Goal: Navigation & Orientation: Find specific page/section

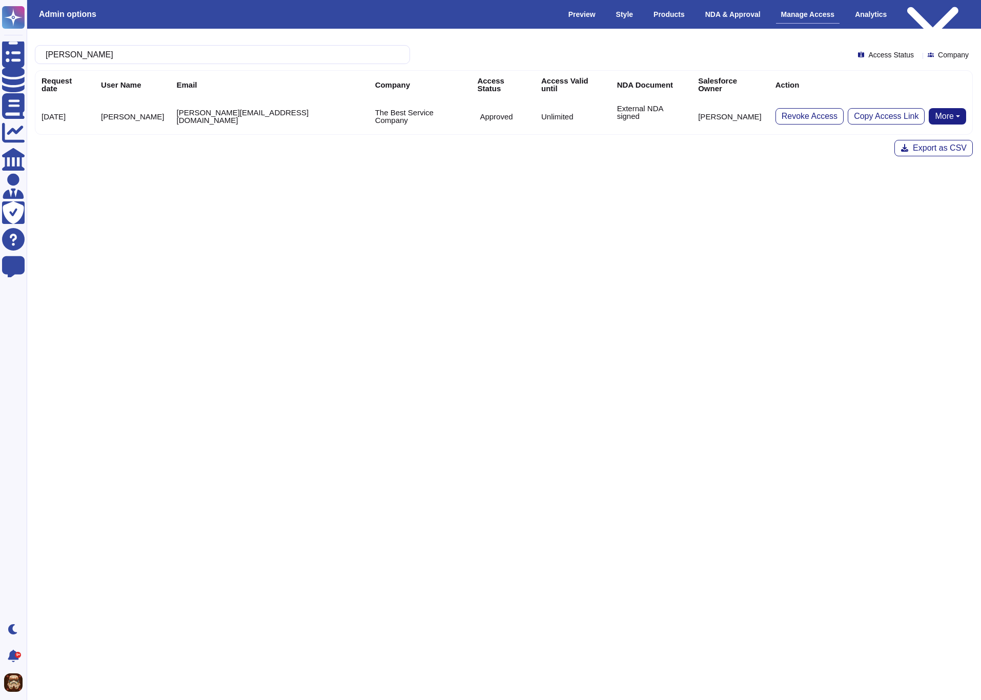
scroll to position [0, 5]
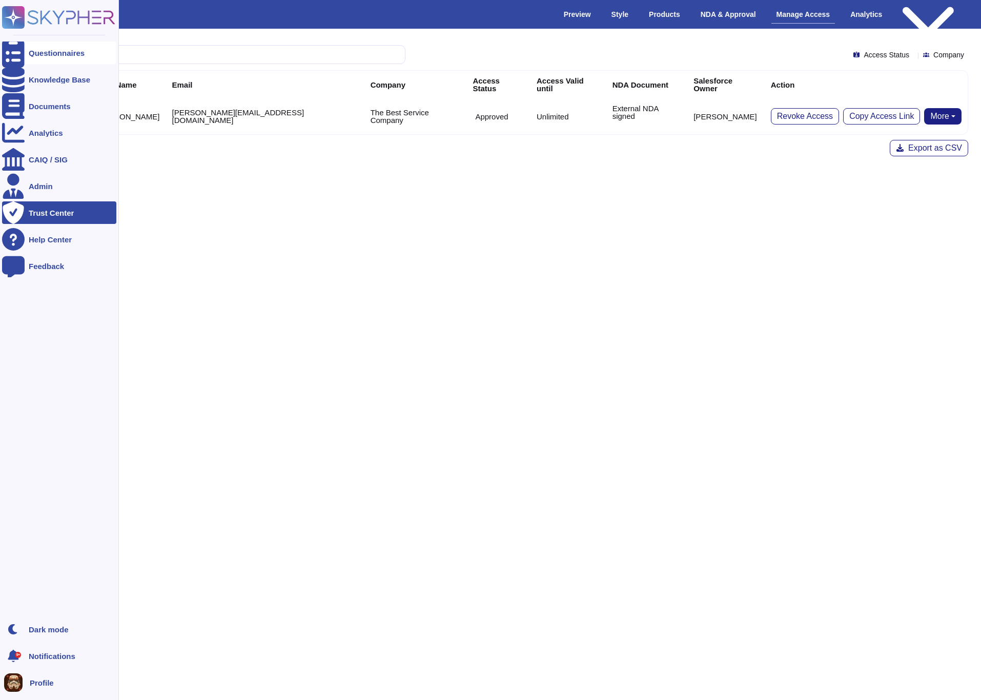
click at [59, 54] on div "Questionnaires" at bounding box center [57, 53] width 56 height 8
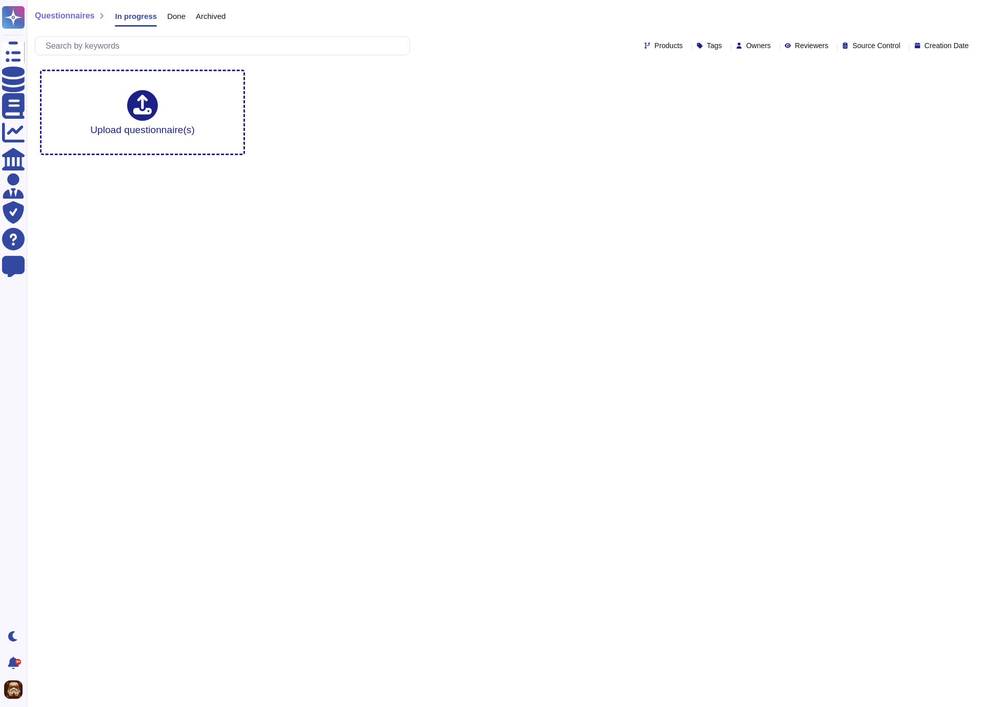
click at [173, 15] on span "Done" at bounding box center [176, 16] width 18 height 8
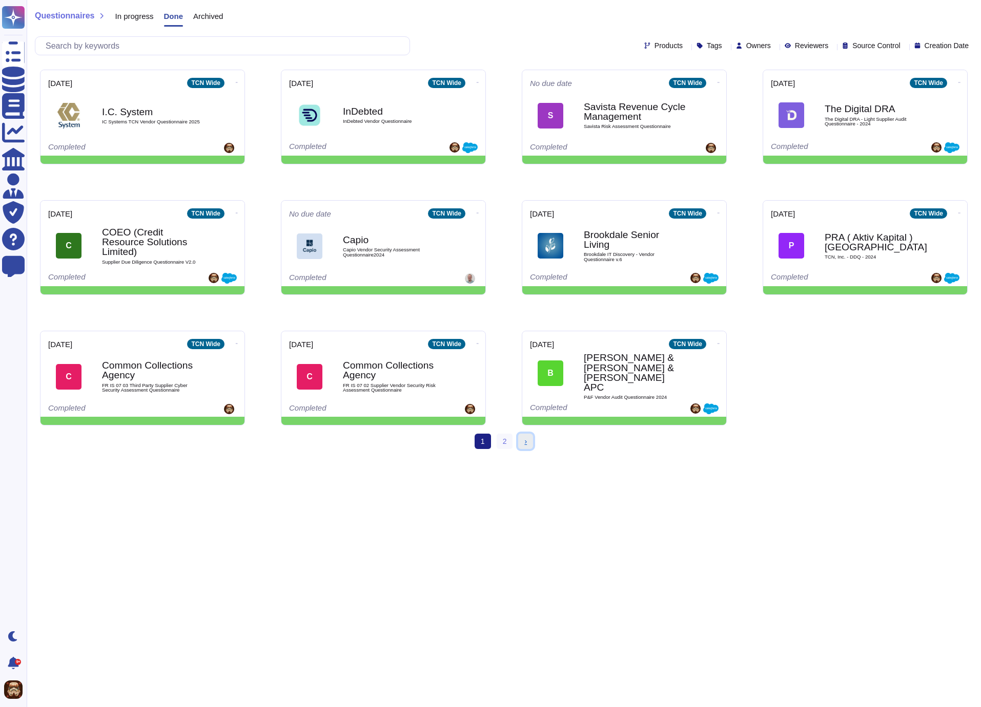
click at [526, 443] on span "›" at bounding box center [525, 442] width 3 height 8
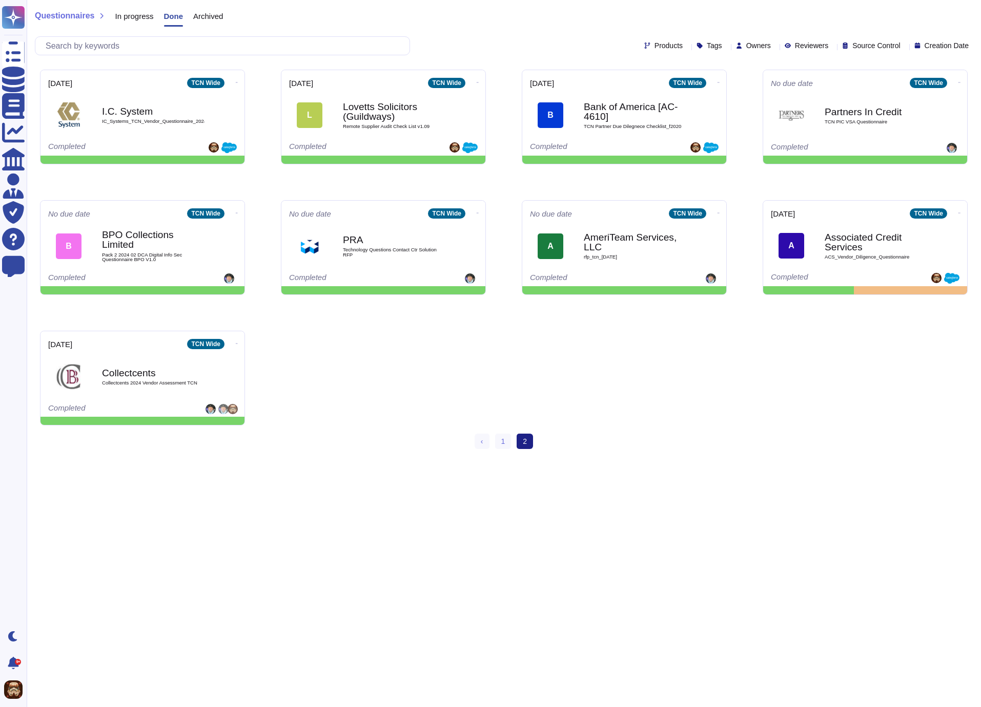
click at [222, 17] on span "Archived" at bounding box center [208, 16] width 30 height 8
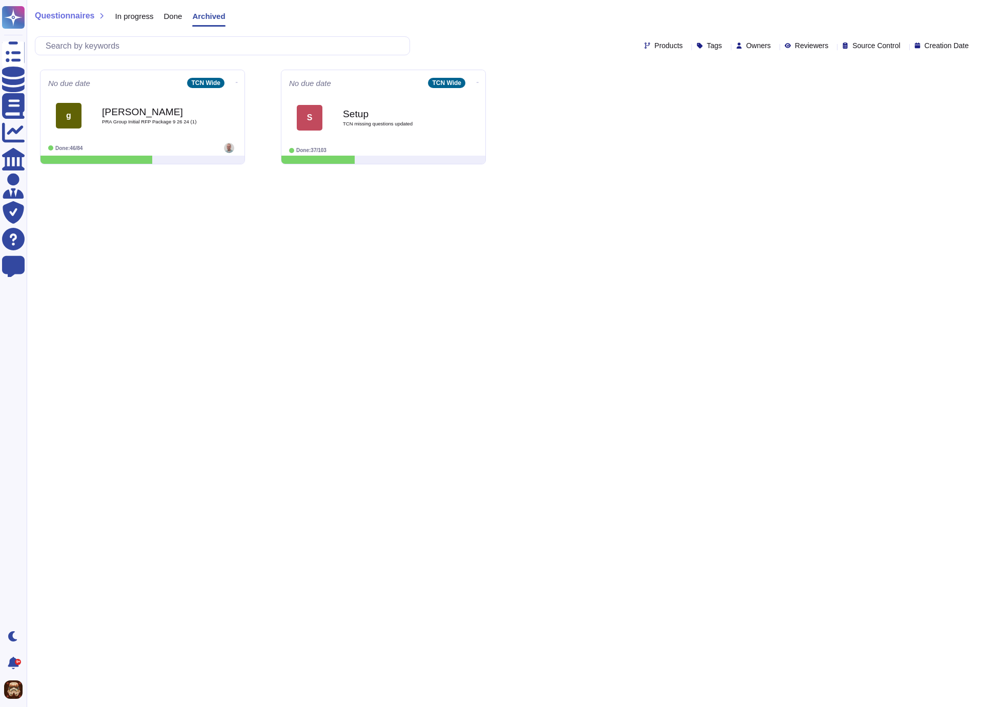
click at [182, 19] on span "Done" at bounding box center [173, 16] width 18 height 8
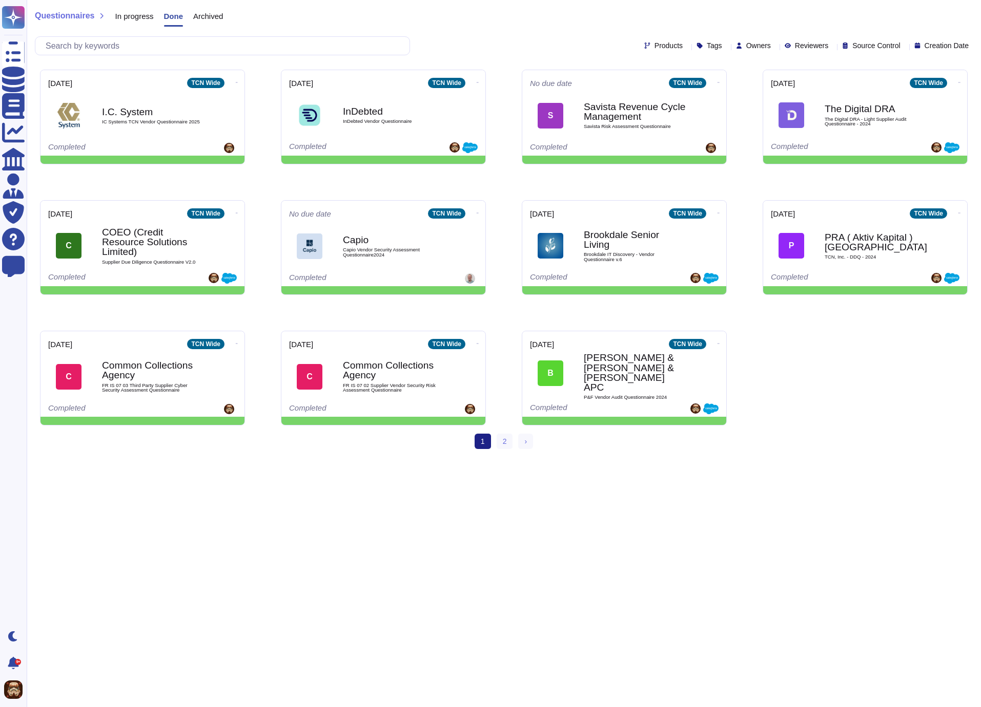
click at [138, 19] on span "In progress" at bounding box center [134, 16] width 38 height 8
